Goal: Task Accomplishment & Management: Complete application form

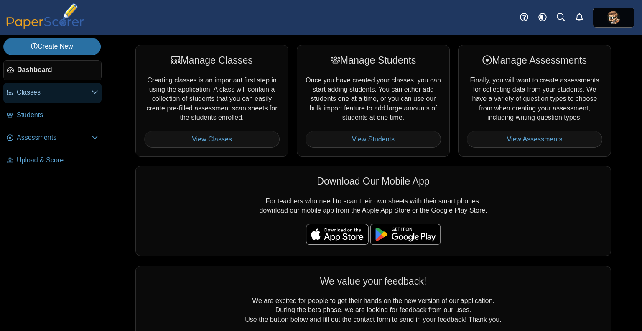
click at [92, 91] on icon at bounding box center [95, 92] width 7 height 7
click at [77, 98] on link "Classes" at bounding box center [52, 93] width 98 height 20
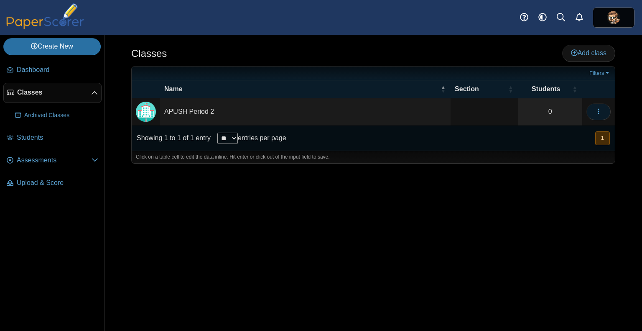
click at [594, 113] on button "button" at bounding box center [599, 111] width 24 height 17
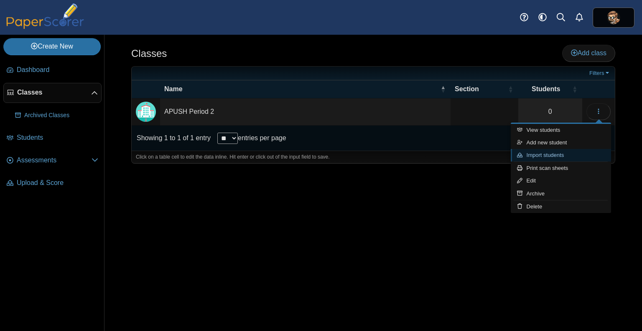
click at [554, 151] on link "Import students" at bounding box center [561, 155] width 100 height 13
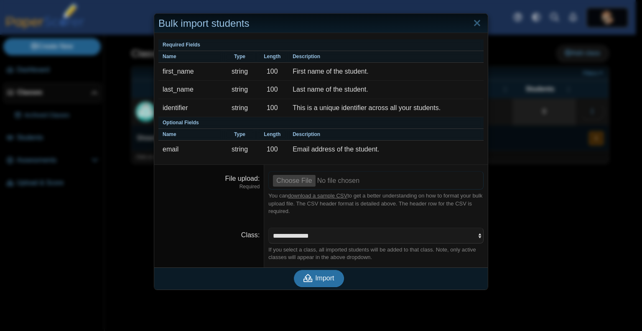
click at [299, 182] on input "File upload" at bounding box center [376, 180] width 215 height 18
type input "**********"
click at [327, 277] on span "Import" at bounding box center [324, 277] width 19 height 7
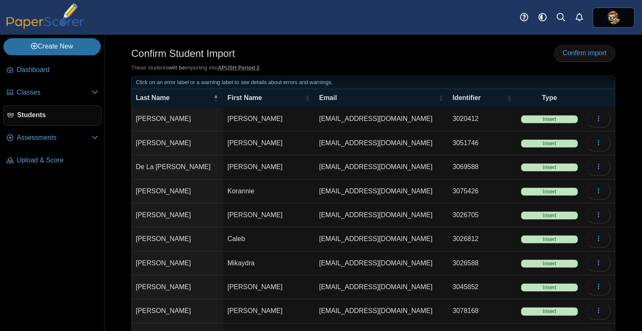
scroll to position [59, 0]
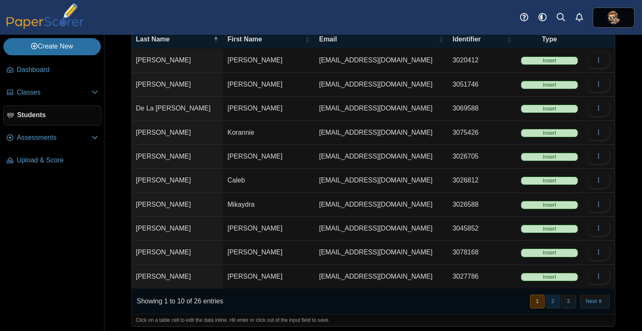
click at [546, 294] on button "2" at bounding box center [553, 301] width 15 height 14
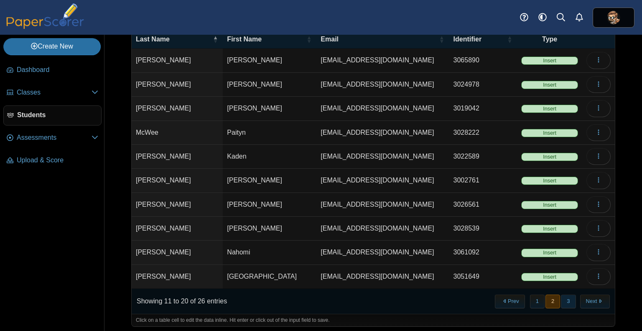
click at [562, 297] on button "3" at bounding box center [568, 301] width 15 height 14
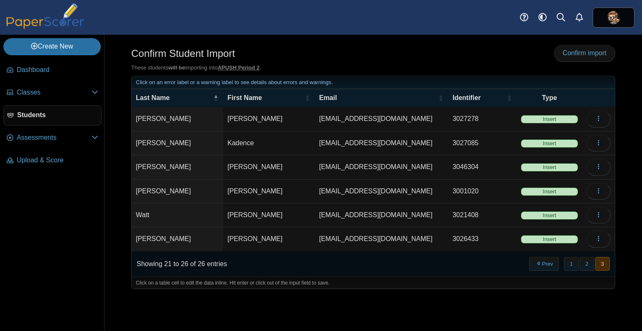
click at [552, 120] on span "Insert" at bounding box center [549, 119] width 57 height 8
click at [599, 117] on icon "button" at bounding box center [599, 118] width 7 height 7
click at [565, 262] on button "1" at bounding box center [571, 264] width 15 height 14
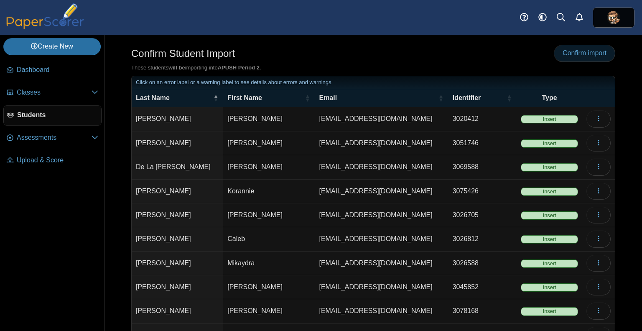
click at [577, 54] on span "Confirm import" at bounding box center [585, 52] width 44 height 7
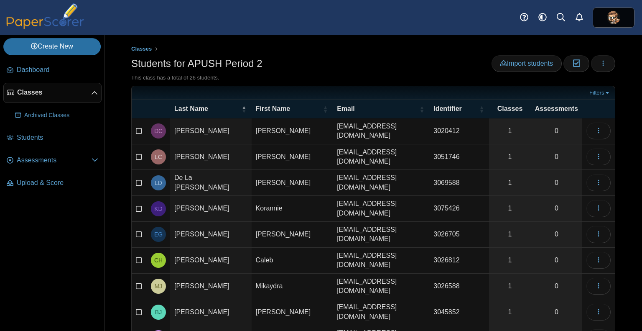
scroll to position [70, 0]
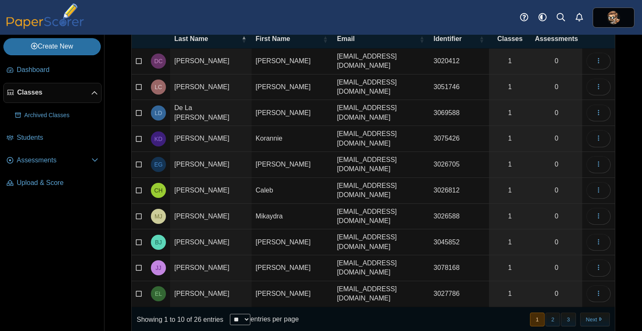
click at [248, 314] on select "** ** ** ***" at bounding box center [240, 319] width 20 height 11
select select "**"
click at [230, 314] on select "** ** ** ***" at bounding box center [240, 319] width 20 height 11
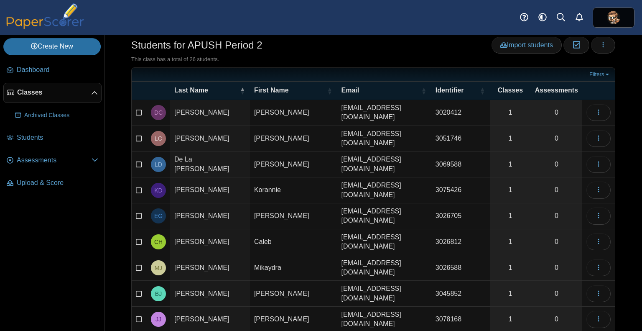
scroll to position [0, 0]
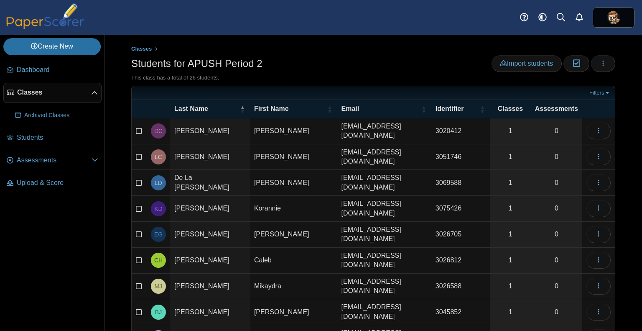
click at [341, 60] on div "Students for APUSH Period 2 Import students Moderation 0 Loading…" at bounding box center [373, 64] width 484 height 19
click at [47, 238] on nav "Dashboard Classes" at bounding box center [52, 194] width 104 height 274
click at [359, 67] on div "Students for APUSH Period 2 Import students Moderation 0 Loading…" at bounding box center [373, 64] width 484 height 19
click at [74, 41] on link "Create New" at bounding box center [51, 46] width 97 height 17
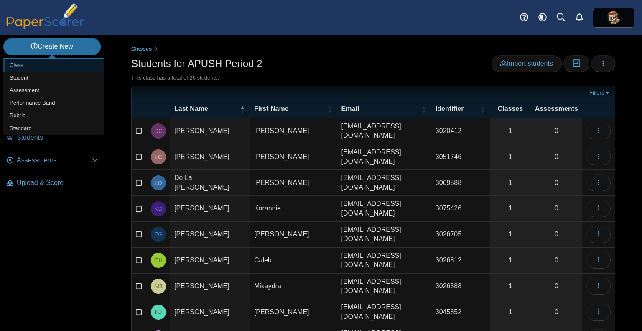
click at [42, 68] on link "Class" at bounding box center [53, 65] width 100 height 13
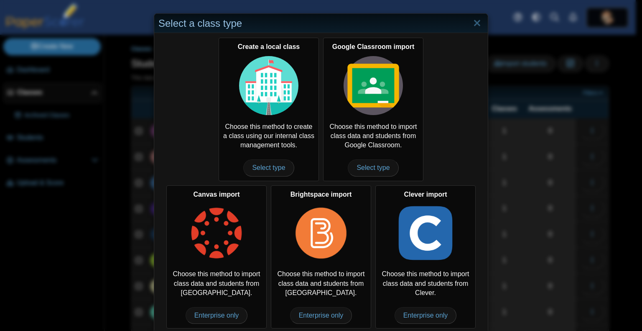
scroll to position [5, 0]
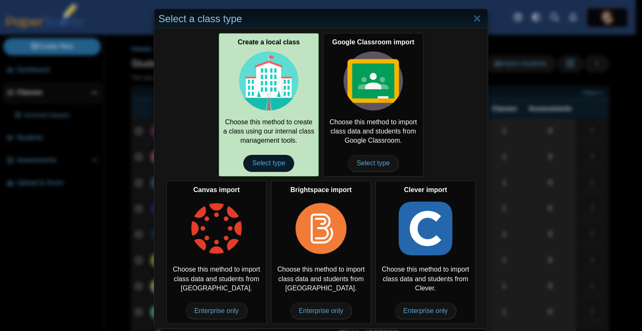
click at [279, 165] on span "Select type" at bounding box center [268, 163] width 51 height 17
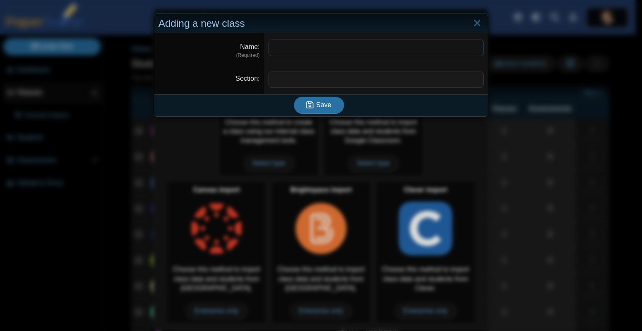
click at [313, 48] on input "Name" at bounding box center [376, 47] width 215 height 17
type input "**********"
click at [312, 85] on input "Section" at bounding box center [376, 79] width 215 height 17
click at [317, 107] on span "Save" at bounding box center [323, 104] width 15 height 7
